Goal: Task Accomplishment & Management: Use online tool/utility

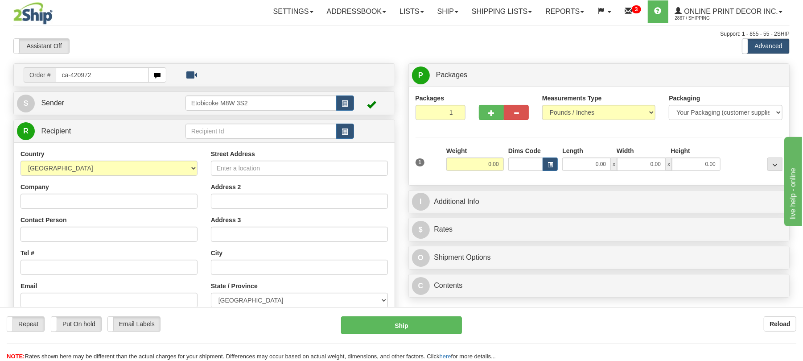
type input "ca-420972"
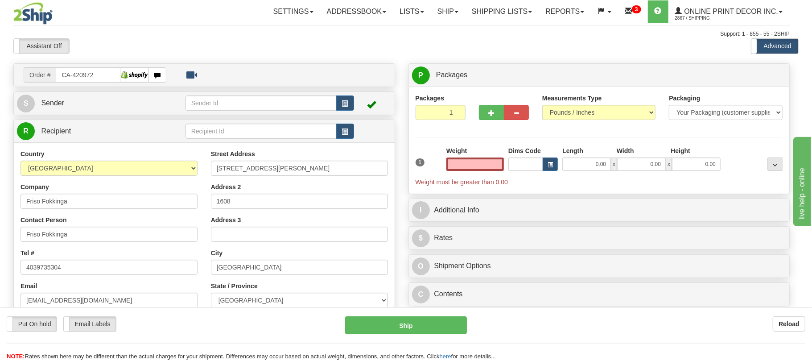
type input "TORONTO"
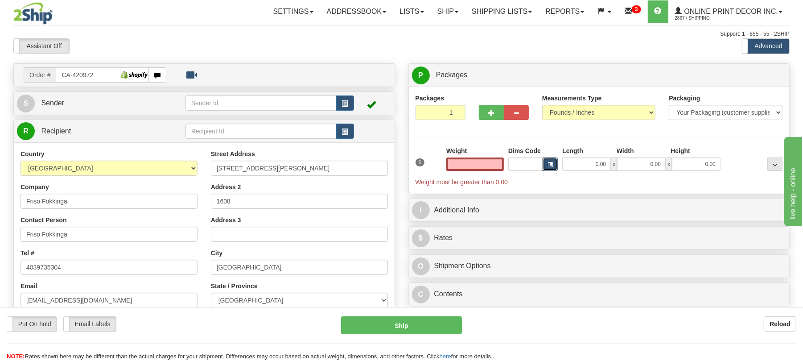
type input "0.00"
click at [549, 165] on span "button" at bounding box center [550, 164] width 5 height 5
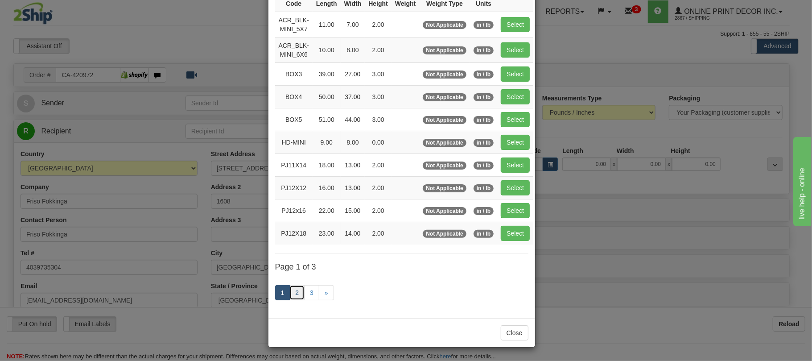
click at [291, 292] on link "2" at bounding box center [296, 292] width 15 height 15
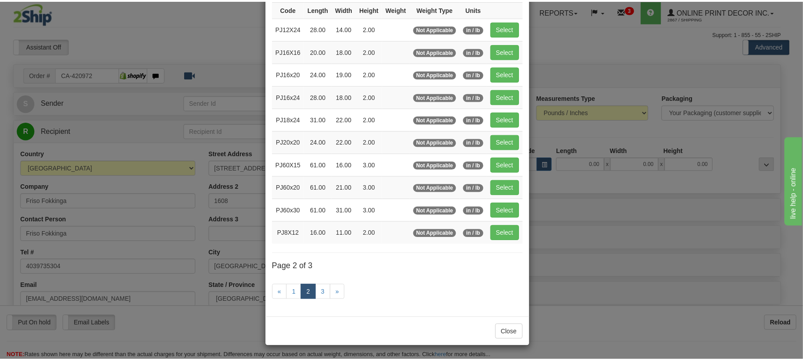
scroll to position [85, 0]
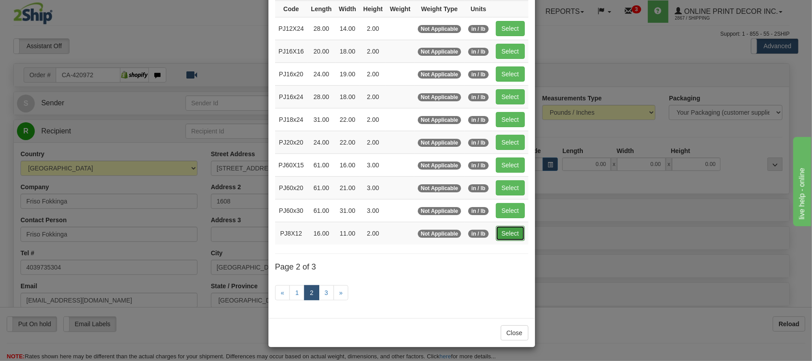
click at [516, 235] on button "Select" at bounding box center [510, 233] width 29 height 15
type input "PJ8X12"
type input "16.00"
type input "11.00"
type input "2.00"
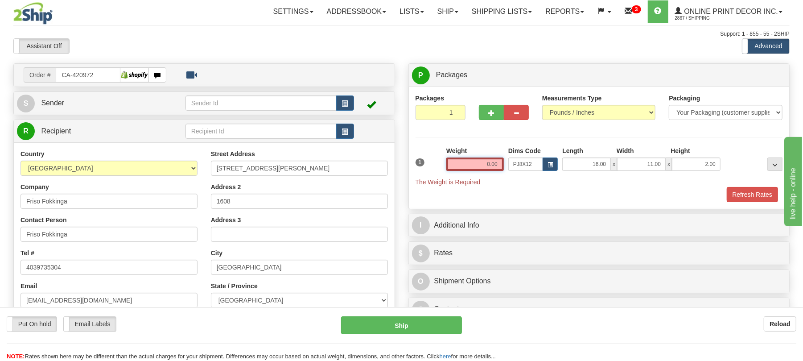
drag, startPoint x: 502, startPoint y: 164, endPoint x: 445, endPoint y: 156, distance: 57.3
click at [445, 156] on div "Weight 0.00" at bounding box center [475, 161] width 62 height 31
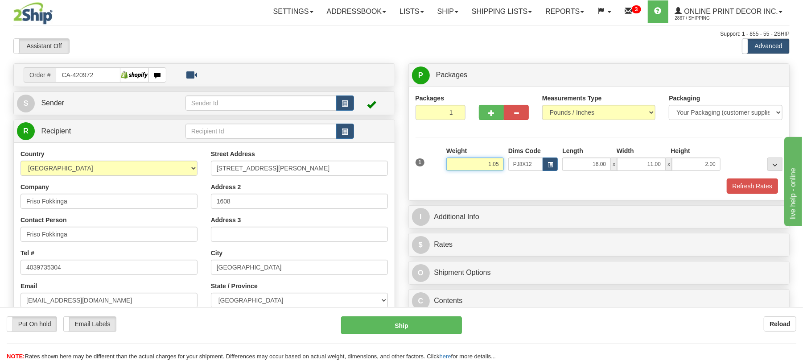
drag, startPoint x: 501, startPoint y: 163, endPoint x: 457, endPoint y: 161, distance: 44.7
click at [455, 160] on input "1.05" at bounding box center [475, 163] width 58 height 13
type input "1.20"
click at [739, 188] on button "Refresh Rates" at bounding box center [752, 185] width 51 height 15
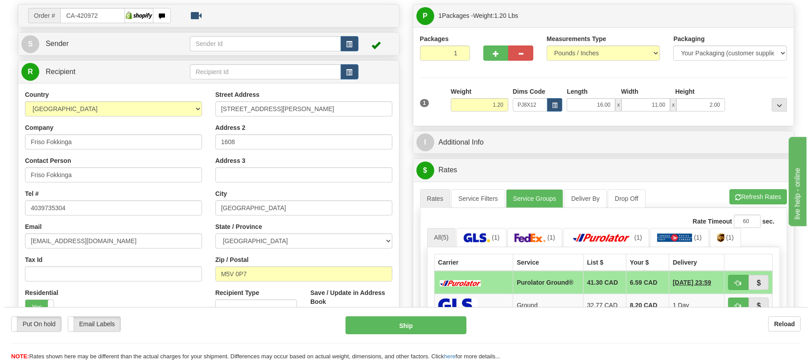
scroll to position [119, 0]
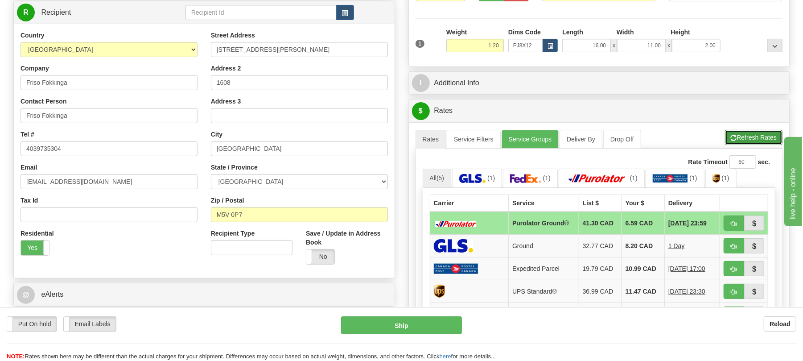
click at [742, 141] on button "Refresh Rates" at bounding box center [754, 137] width 58 height 15
click at [734, 226] on span "button" at bounding box center [734, 224] width 6 height 6
type input "260"
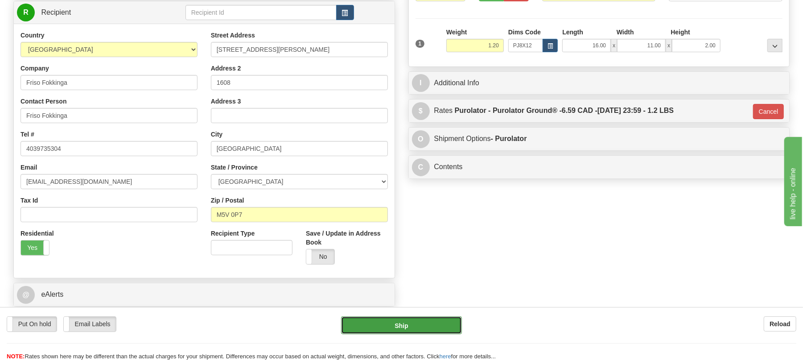
click at [427, 328] on button "Ship" at bounding box center [401, 325] width 120 height 18
